Goal: Navigation & Orientation: Go to known website

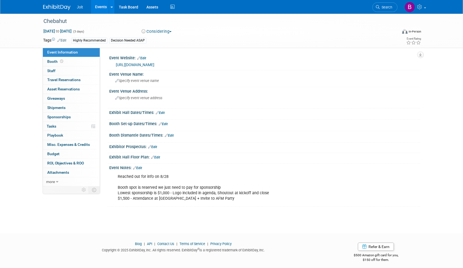
click at [66, 7] on img at bounding box center [56, 7] width 27 height 5
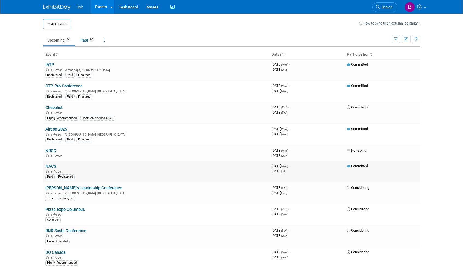
click at [52, 165] on link "NACS" at bounding box center [50, 166] width 11 height 5
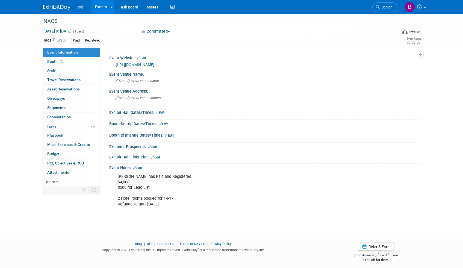
click at [140, 65] on link "https://www.nacsshow.com/" at bounding box center [135, 65] width 39 height 4
